Goal: Obtain resource: Obtain resource

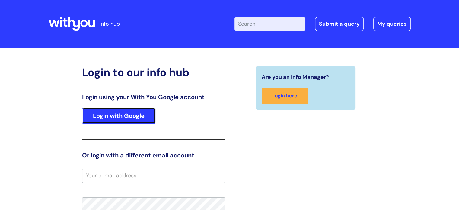
click at [121, 117] on link "Login with Google" at bounding box center [118, 116] width 73 height 16
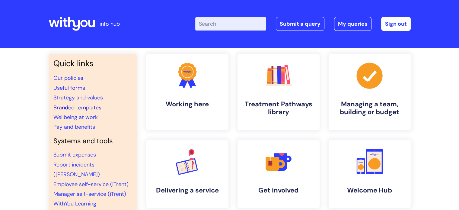
click at [76, 109] on link "Branded templates" at bounding box center [77, 107] width 48 height 7
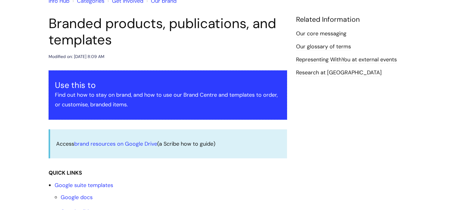
scroll to position [121, 0]
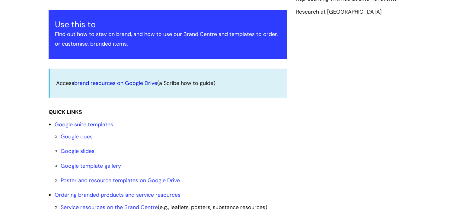
click at [132, 82] on link "brand resources on Google Drive" at bounding box center [115, 82] width 83 height 7
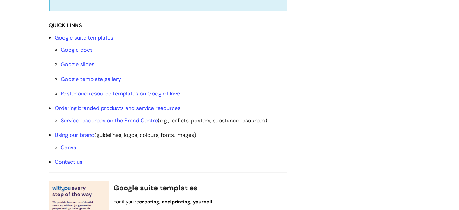
scroll to position [211, 0]
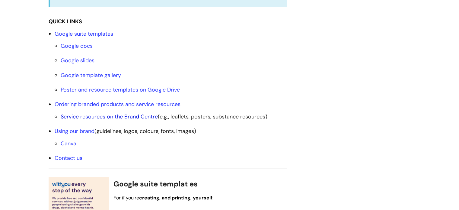
click at [107, 116] on link "Service resources on the Brand Centre" at bounding box center [109, 116] width 97 height 7
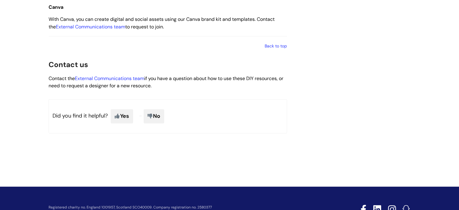
scroll to position [1036, 0]
